Goal: Check status: Check status

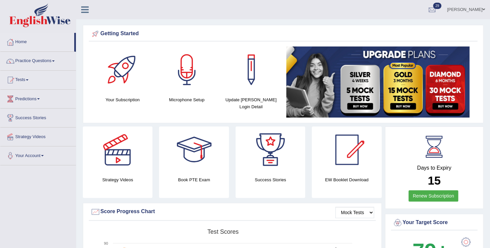
click at [55, 61] on span at bounding box center [53, 60] width 3 height 1
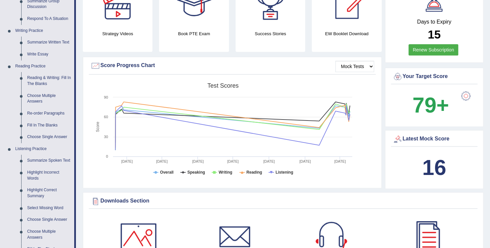
scroll to position [159, 0]
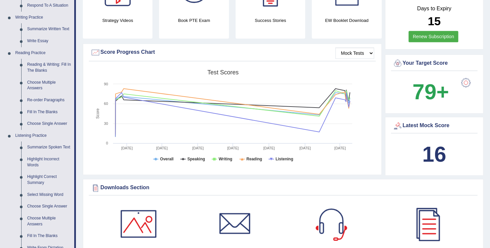
click at [422, 123] on div "Latest Mock Score" at bounding box center [434, 126] width 83 height 10
click at [425, 157] on b "16" at bounding box center [434, 154] width 24 height 24
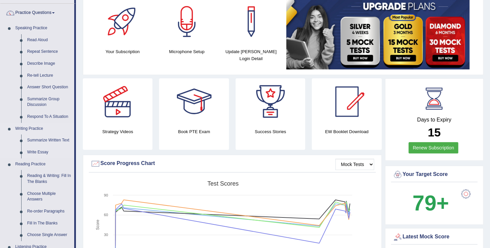
scroll to position [0, 0]
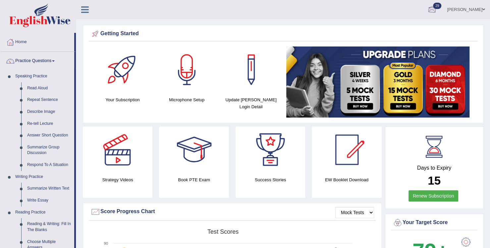
click at [437, 11] on div at bounding box center [432, 10] width 10 height 10
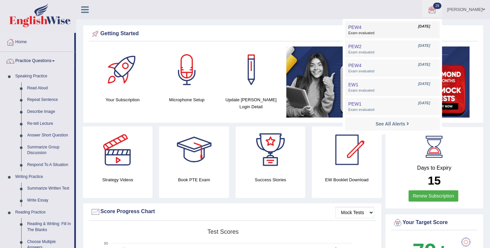
click at [377, 29] on link "PEW4 Sep 30, 2025 Exam evaluated" at bounding box center [392, 30] width 91 height 14
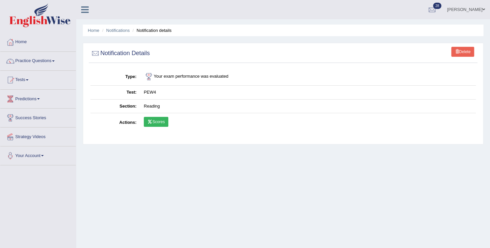
click at [153, 123] on link "Scores" at bounding box center [156, 122] width 25 height 10
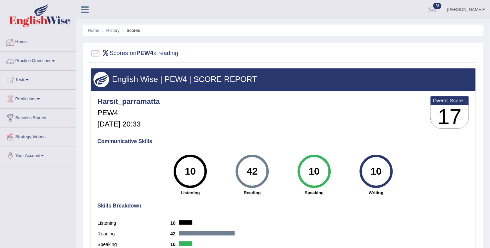
click at [23, 39] on link "Home" at bounding box center [38, 41] width 76 height 17
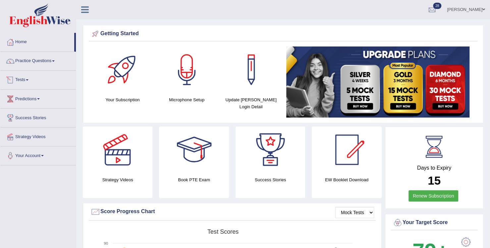
click at [29, 81] on link "Tests" at bounding box center [38, 79] width 76 height 17
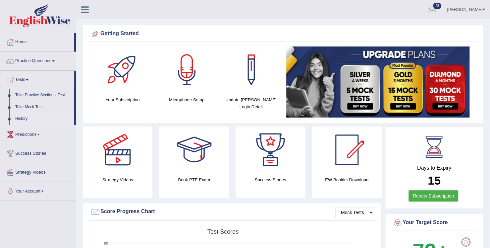
click at [20, 117] on link "History" at bounding box center [43, 119] width 62 height 12
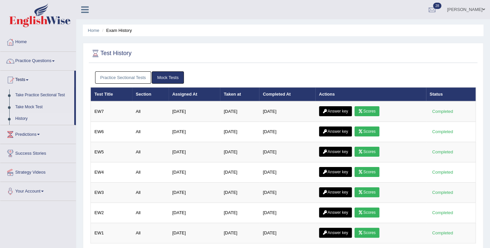
click at [137, 77] on link "Practice Sectional Tests" at bounding box center [123, 77] width 56 height 12
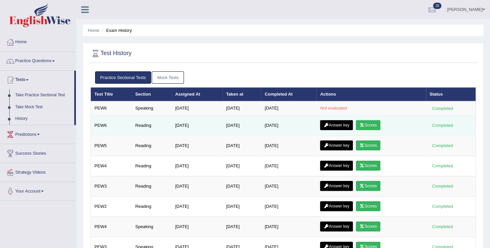
click at [371, 124] on link "Scores" at bounding box center [368, 125] width 25 height 10
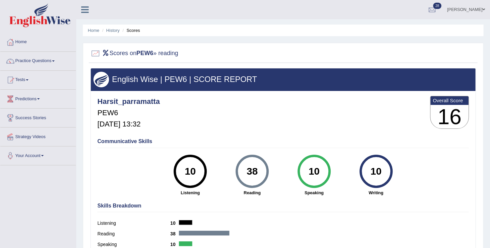
click at [132, 147] on div "Communicative Skills 10 Listening 38 [GEOGRAPHIC_DATA] 10 Speaking 10 Writing" at bounding box center [283, 166] width 375 height 63
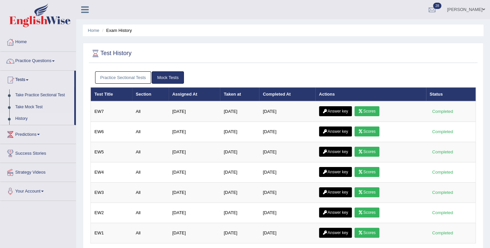
click at [177, 72] on link "Mock Tests" at bounding box center [168, 77] width 32 height 12
click at [174, 80] on link "Mock Tests" at bounding box center [168, 77] width 32 height 12
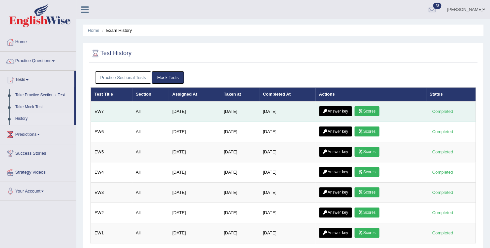
click at [362, 110] on icon at bounding box center [360, 111] width 5 height 4
